Goal: Check status: Check status

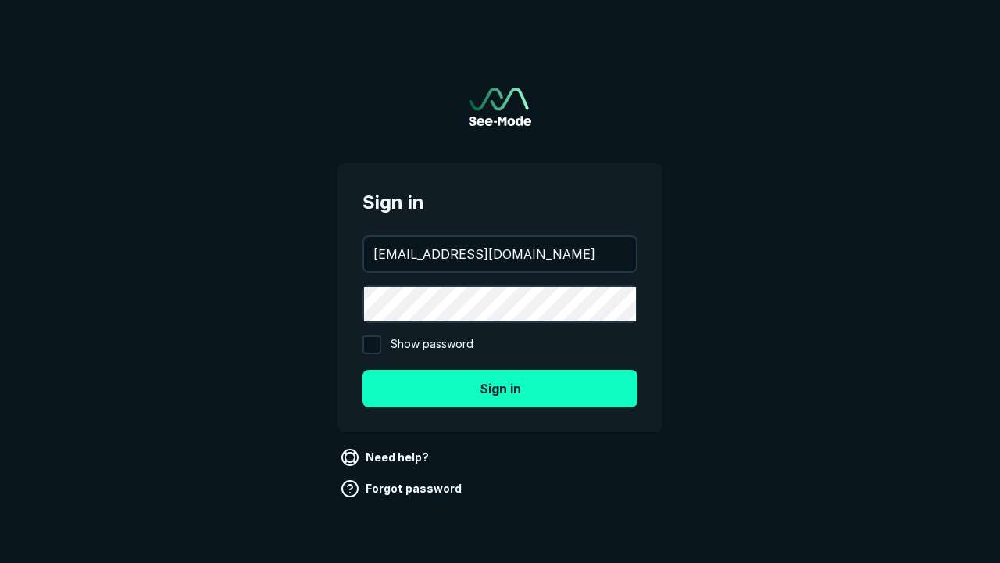
click at [500, 388] on button "Sign in" at bounding box center [500, 389] width 275 height 38
